Goal: Task Accomplishment & Management: Manage account settings

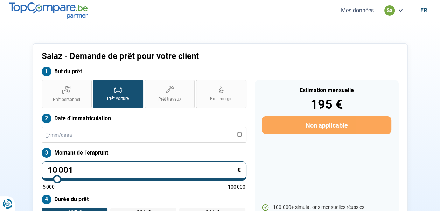
click at [349, 12] on button "Mes données" at bounding box center [357, 10] width 37 height 7
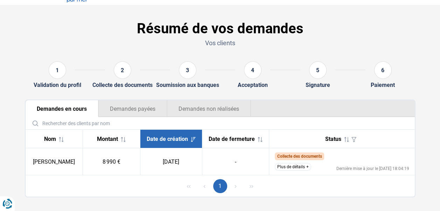
scroll to position [26, 0]
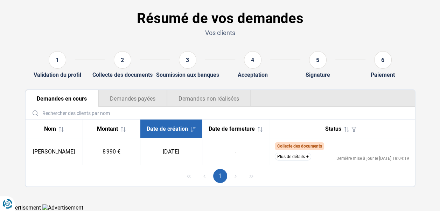
click at [294, 158] on button "Plus de détails" at bounding box center [293, 157] width 36 height 8
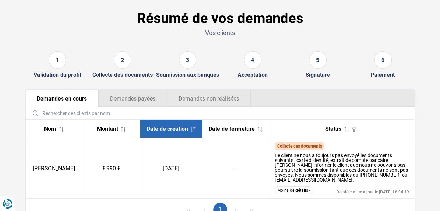
click at [217, 98] on button "Demandes non réalisées" at bounding box center [209, 98] width 84 height 17
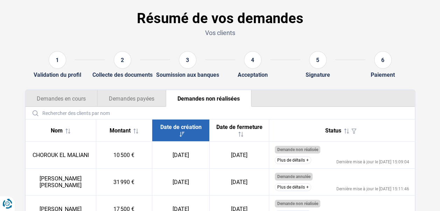
click at [140, 97] on button "Demandes payées" at bounding box center [131, 98] width 69 height 17
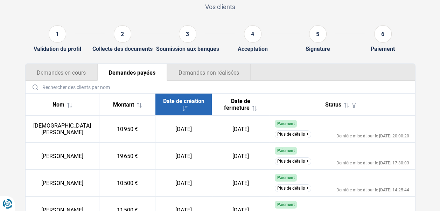
scroll to position [0, 0]
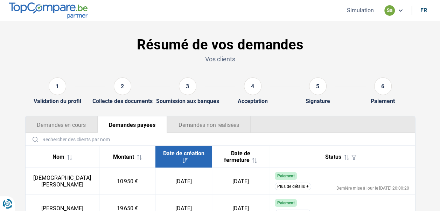
click at [66, 121] on button "Demandes en cours" at bounding box center [62, 124] width 72 height 17
